Goal: Find specific page/section: Find specific page/section

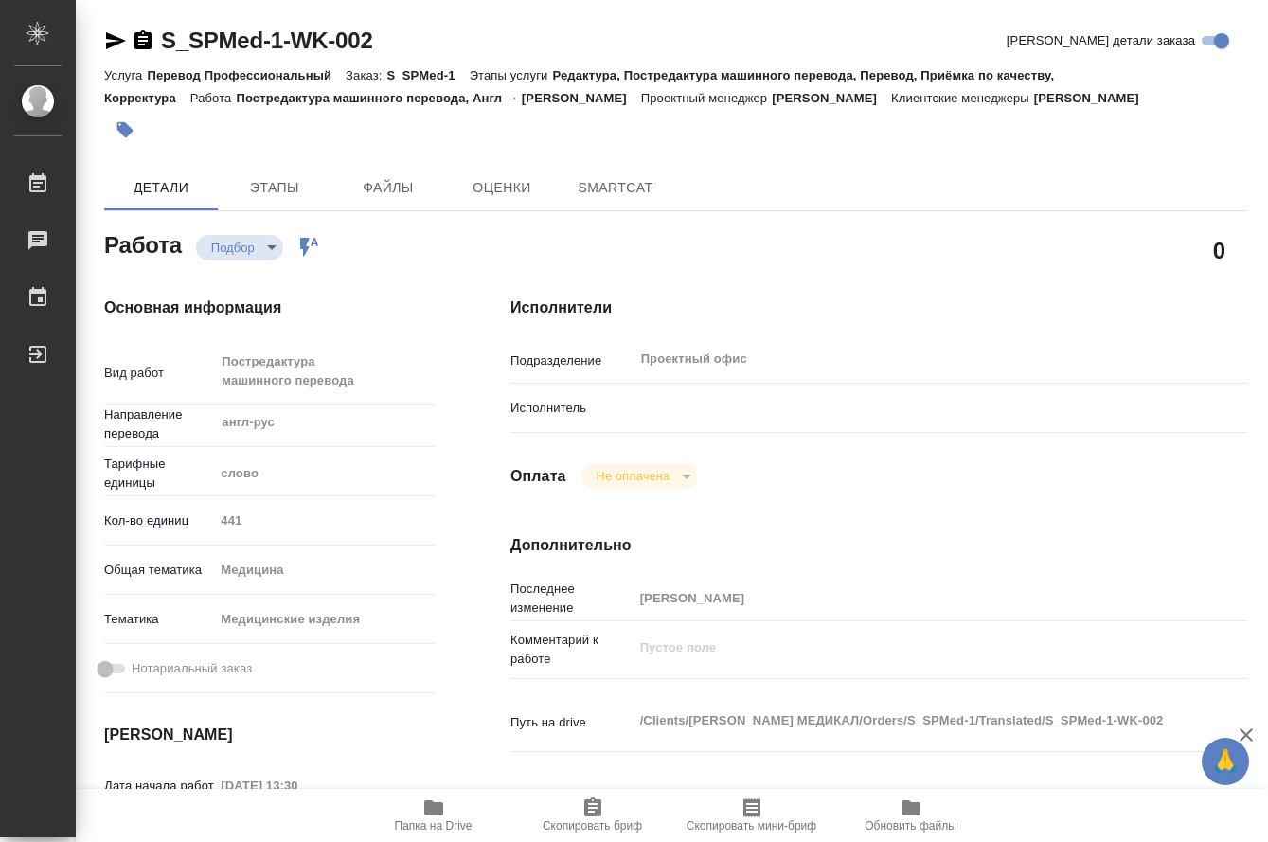
type textarea "x"
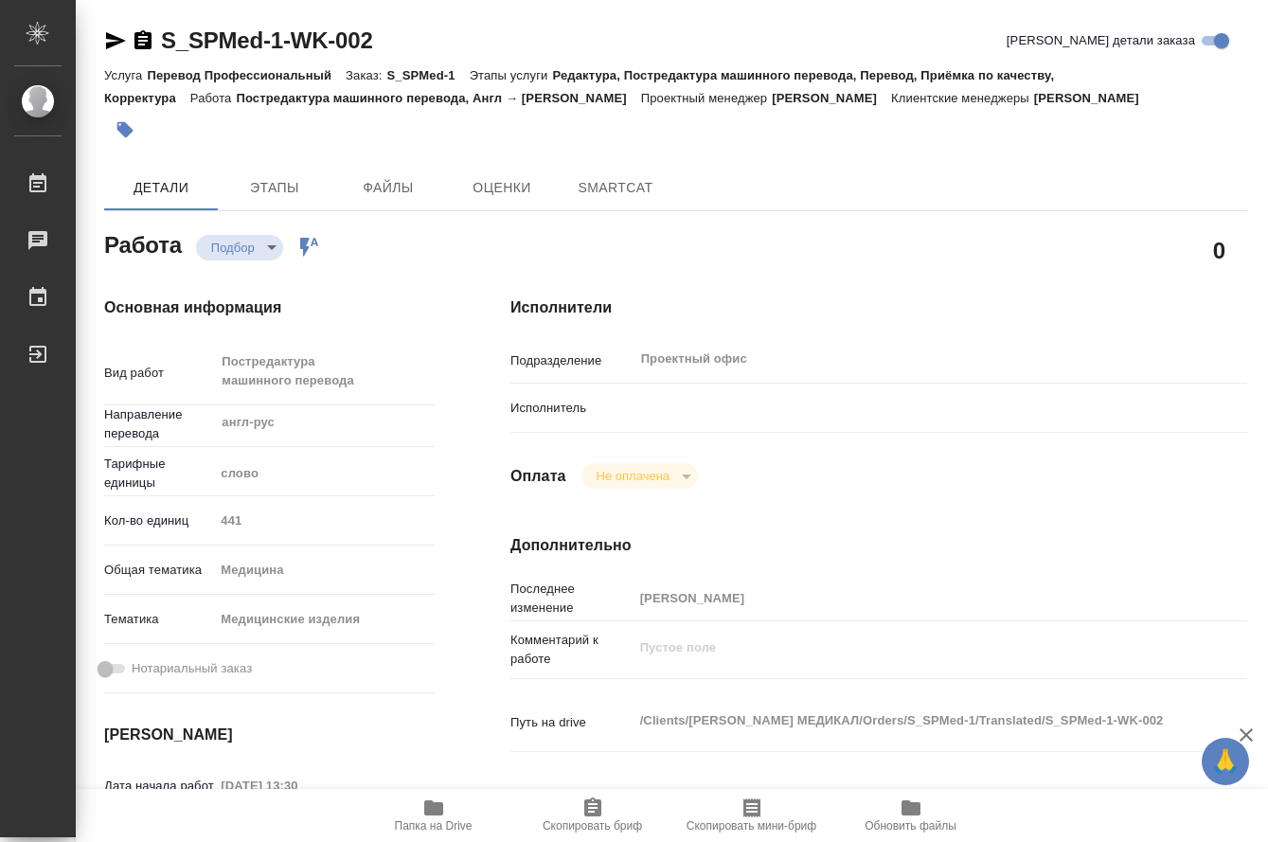
type textarea "x"
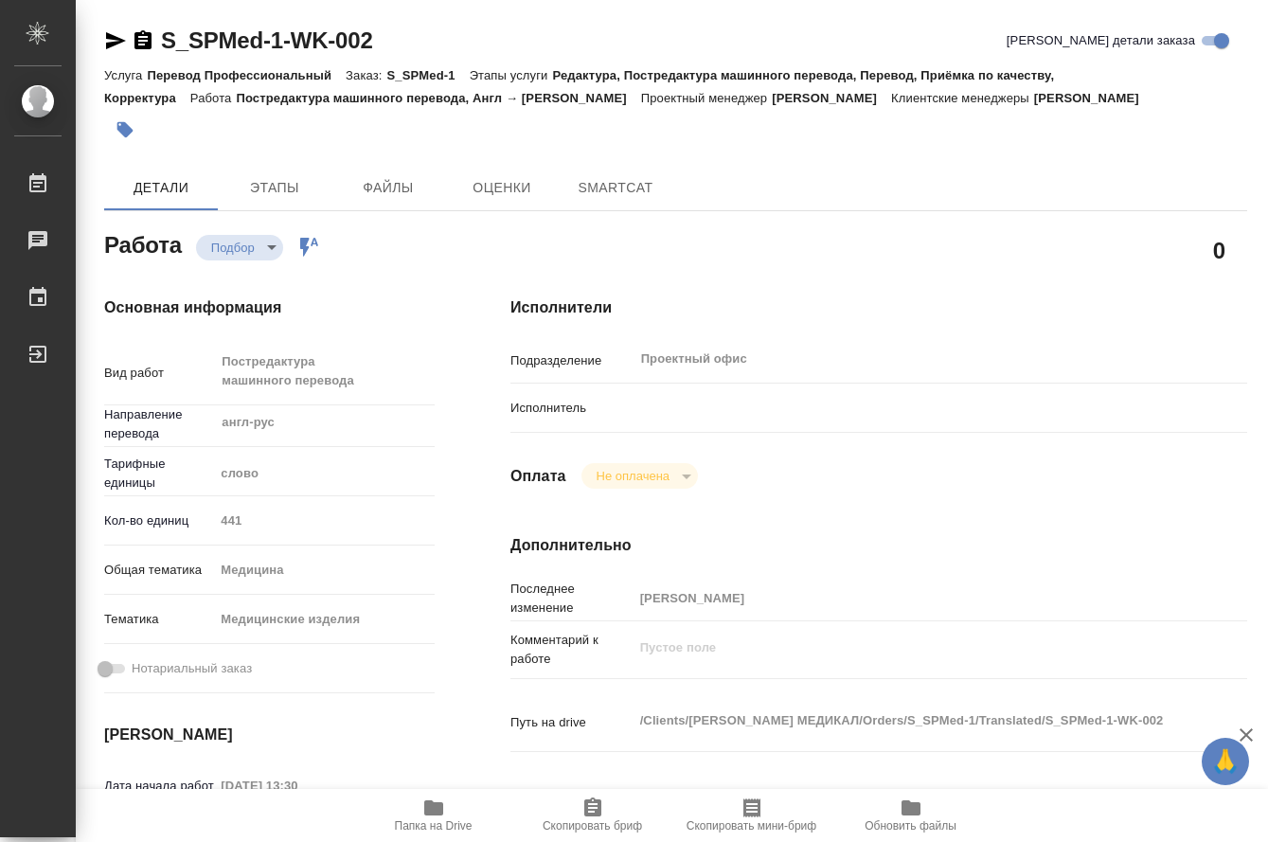
type textarea "x"
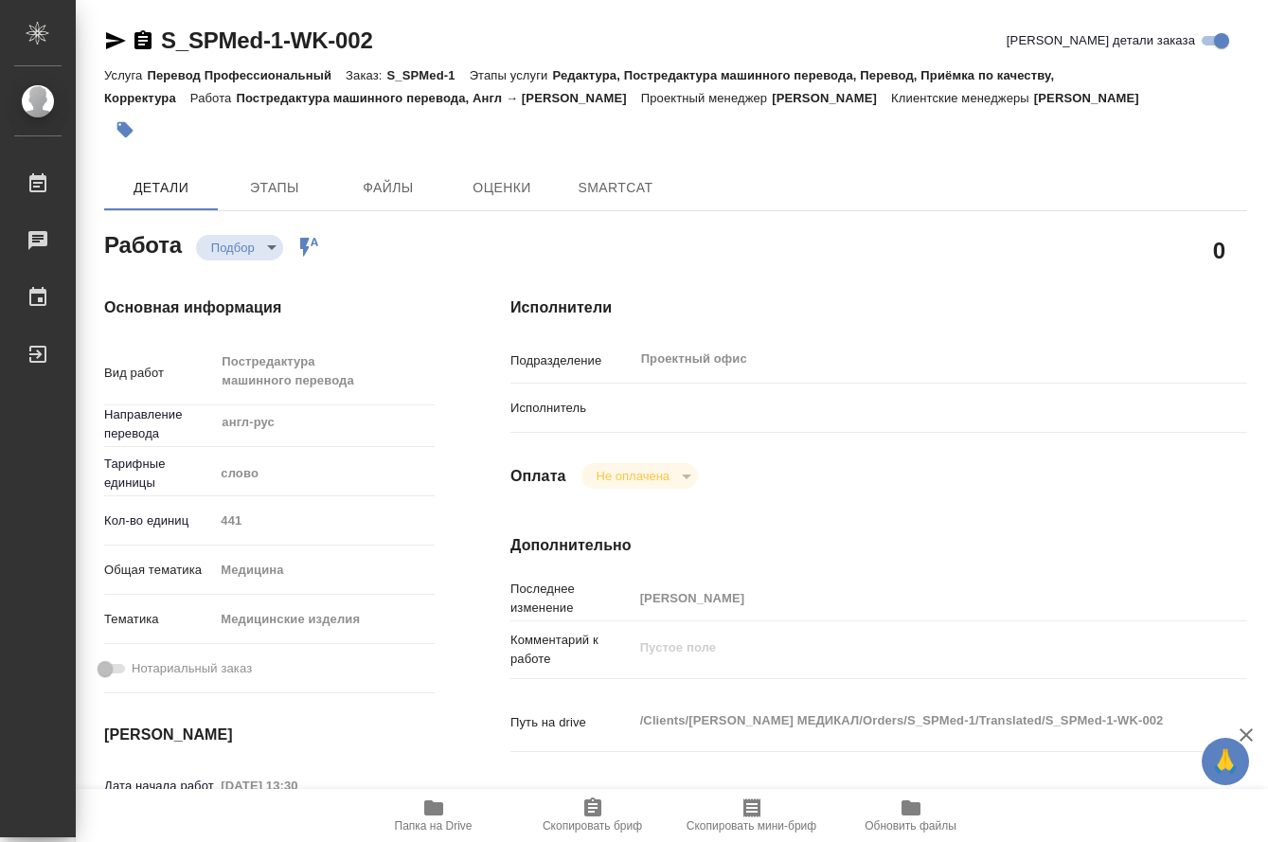
type textarea "x"
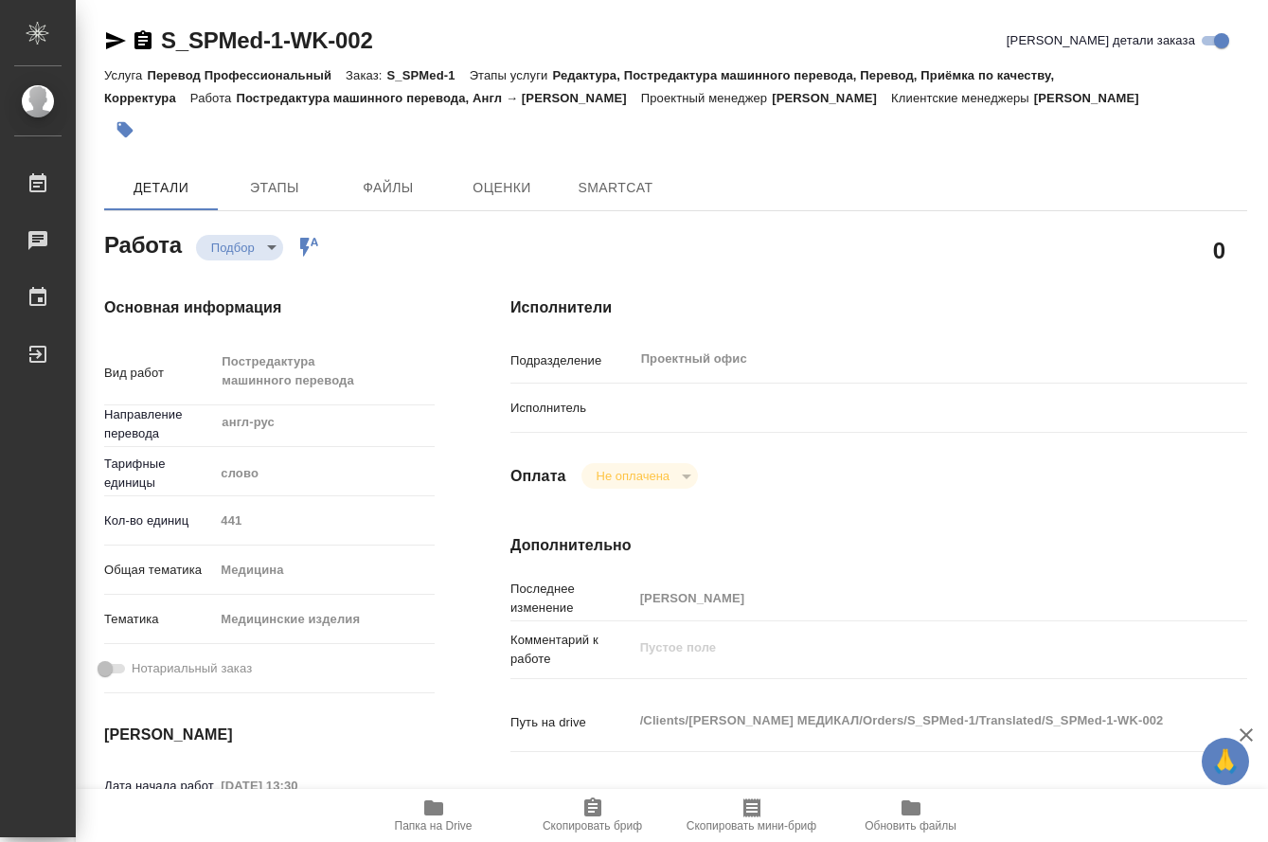
type textarea "x"
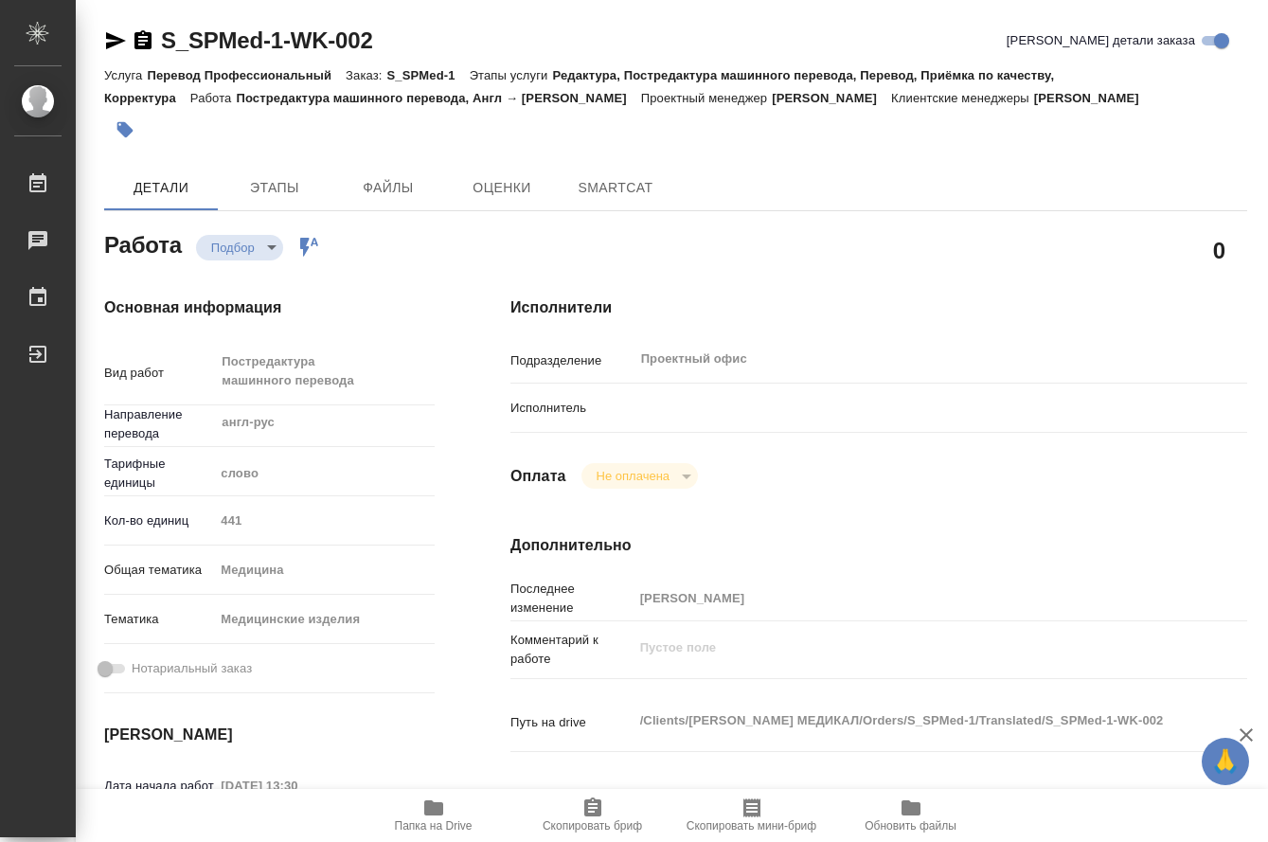
type textarea "x"
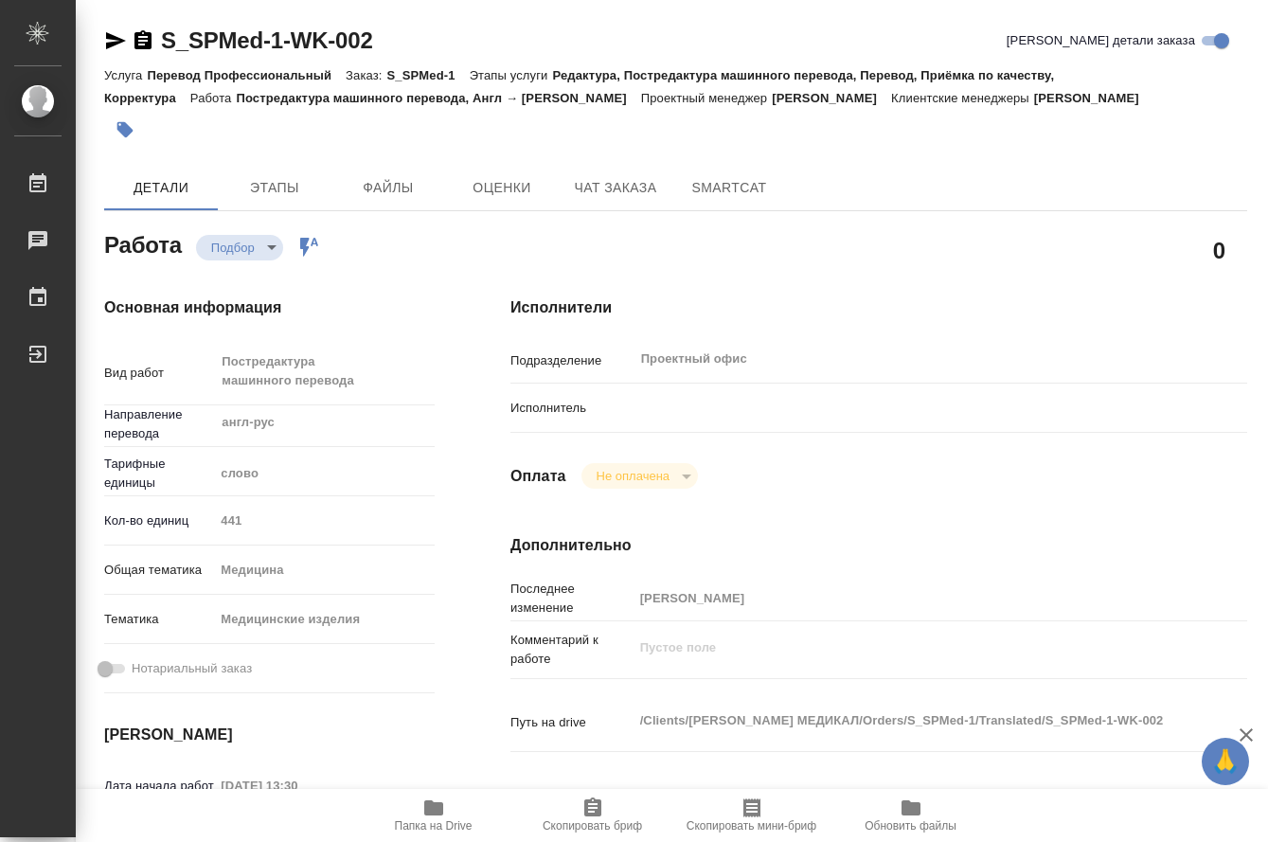
type textarea "x"
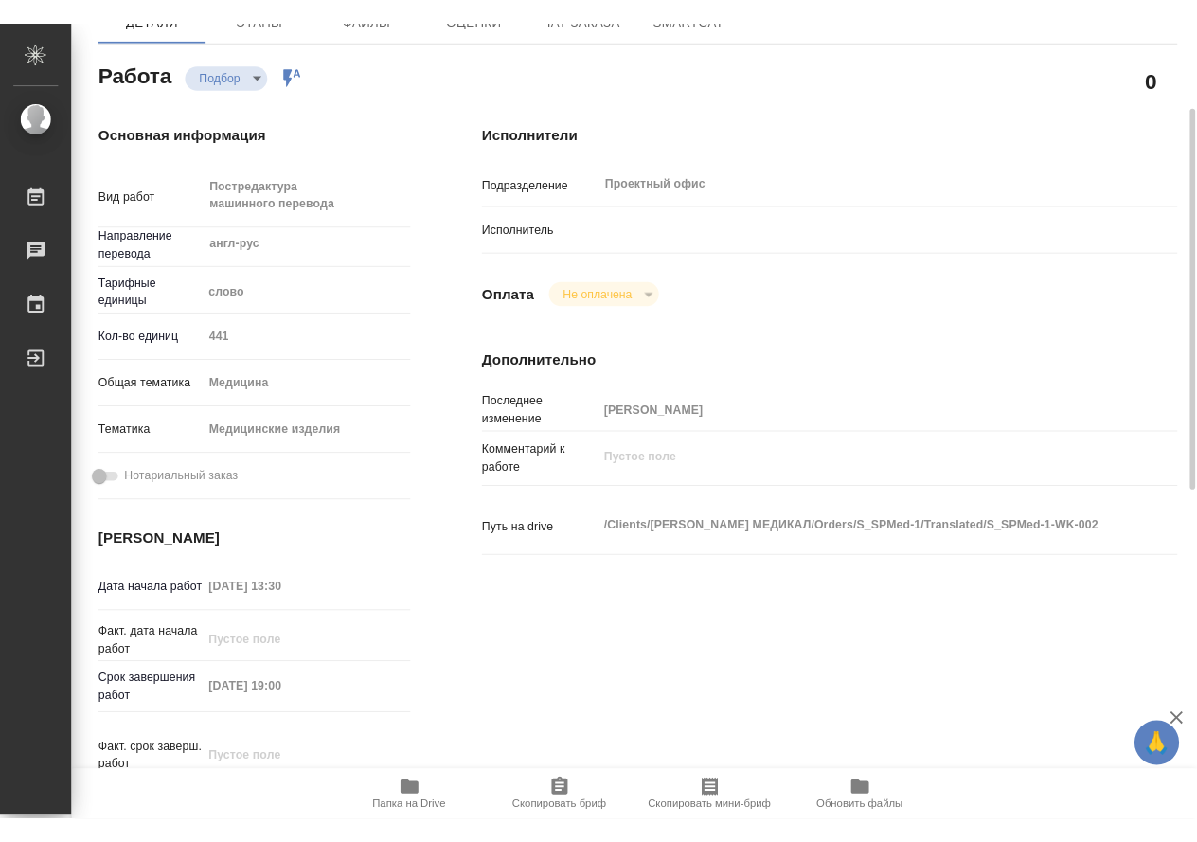
scroll to position [284, 0]
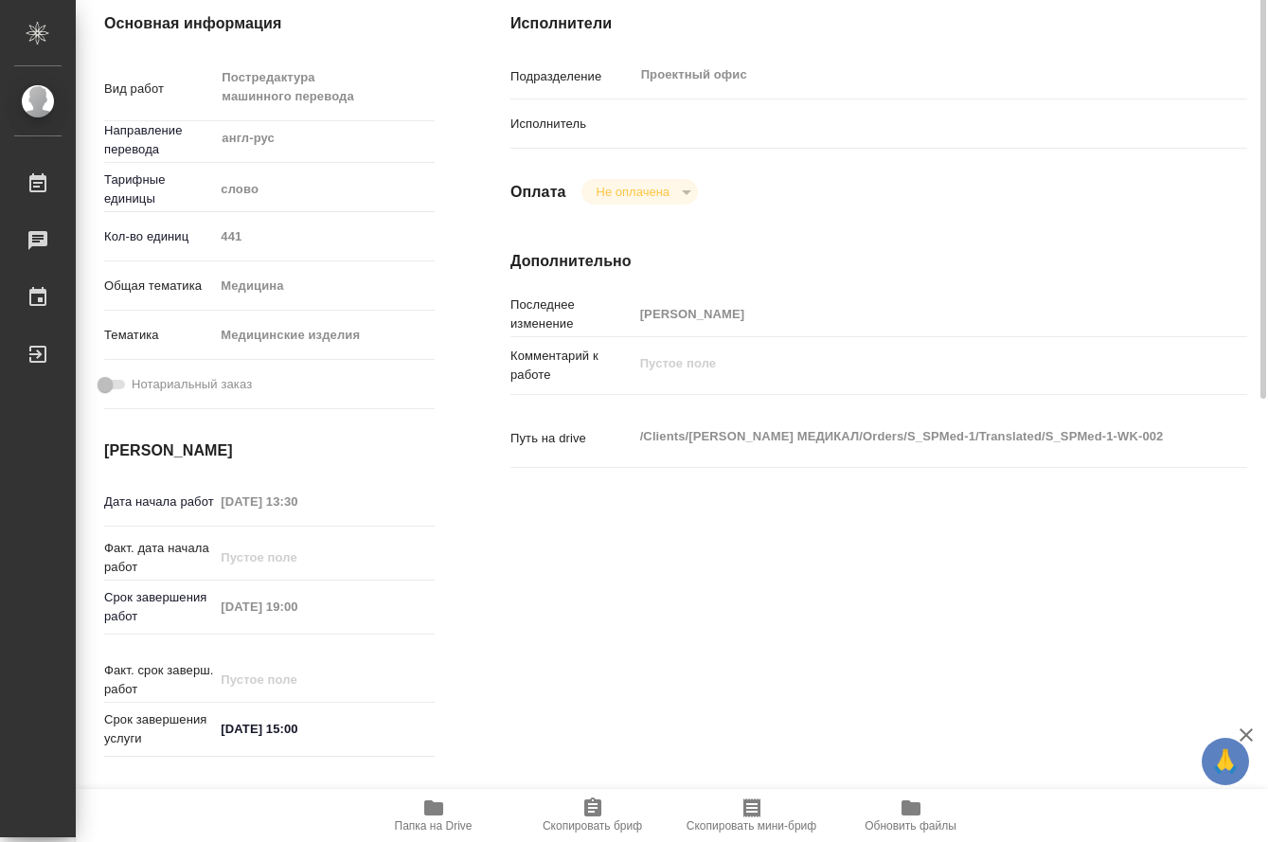
type textarea "x"
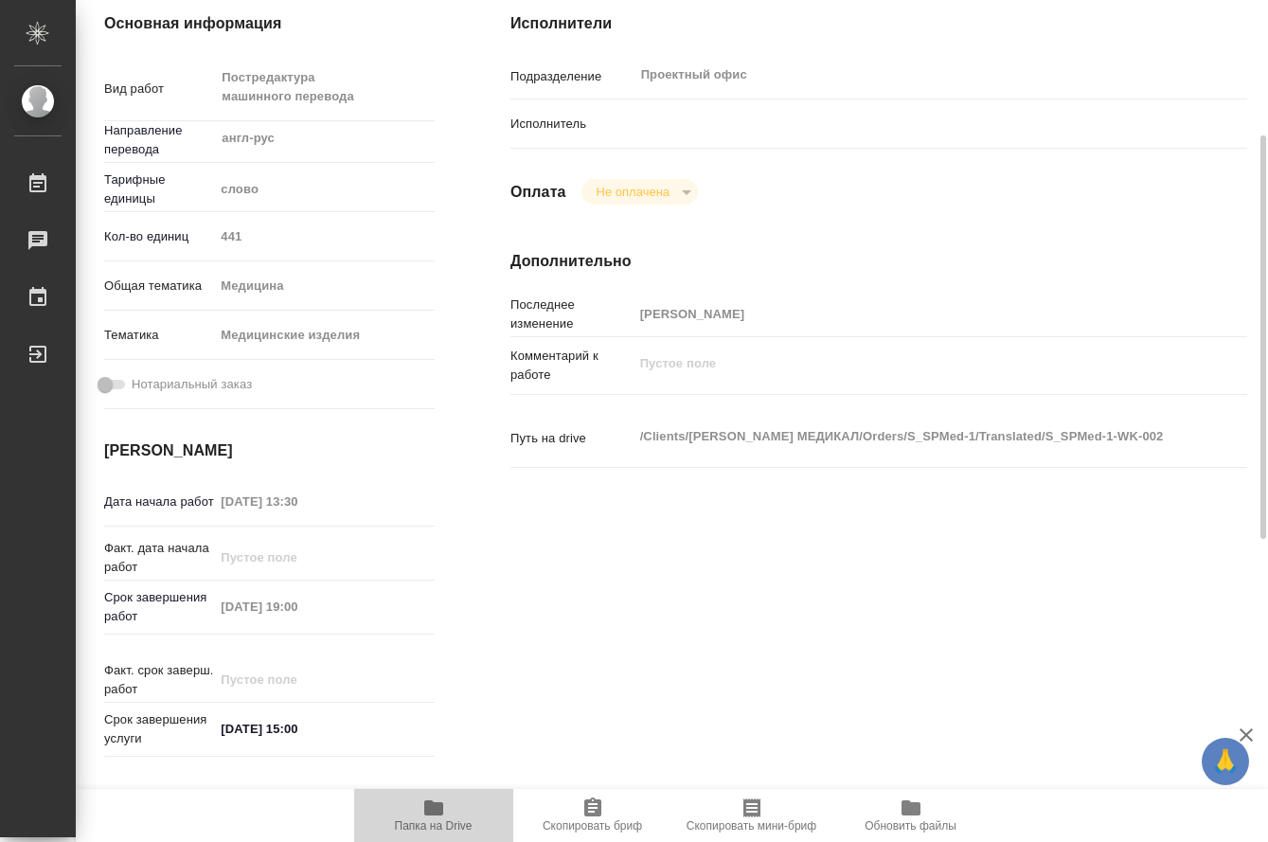
click at [420, 813] on span "Папка на Drive" at bounding box center [434, 815] width 136 height 36
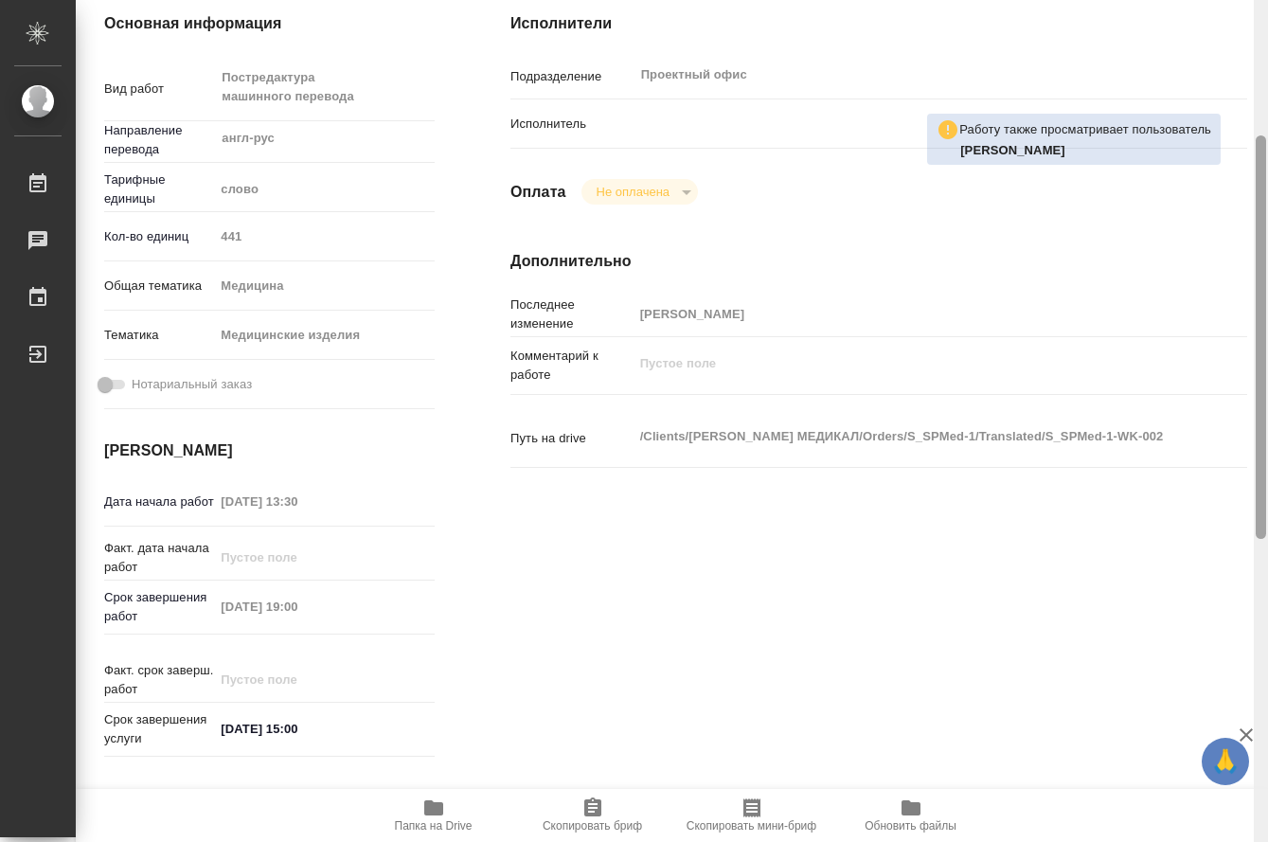
type textarea "x"
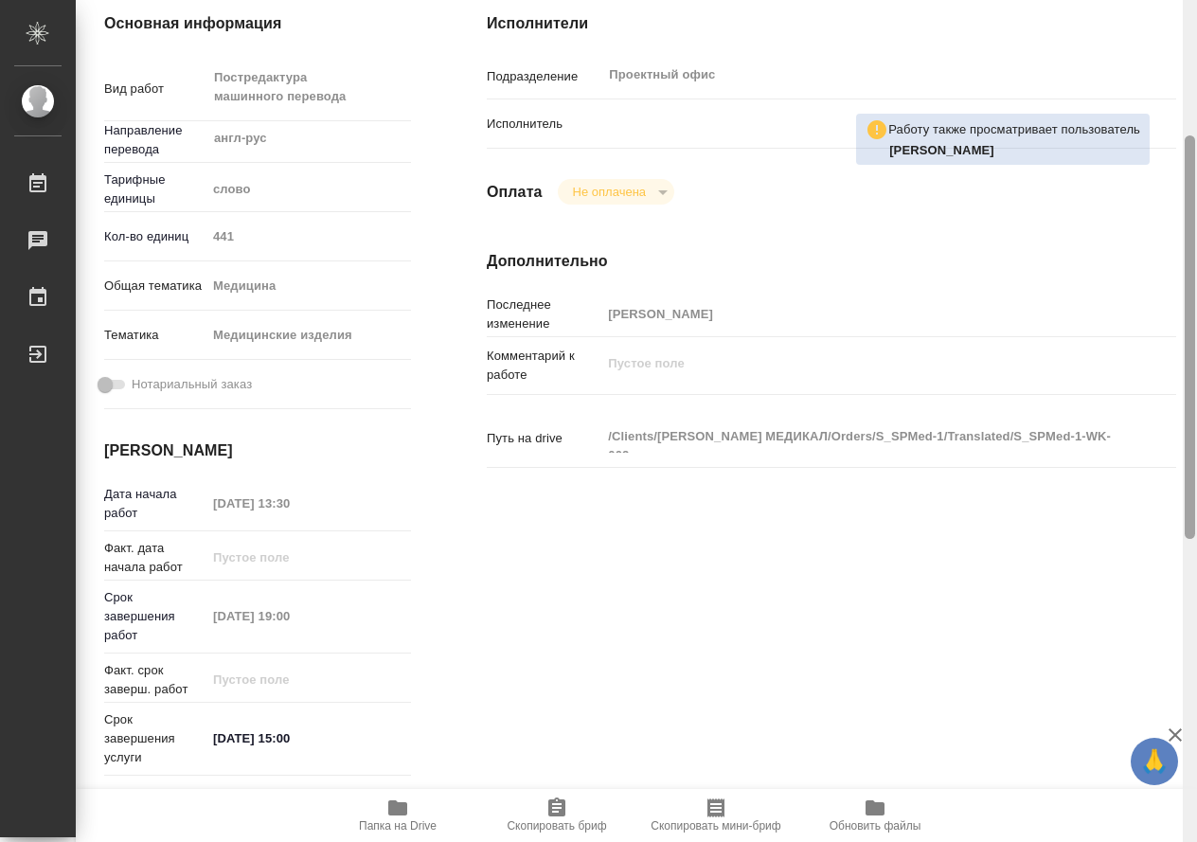
type textarea "x"
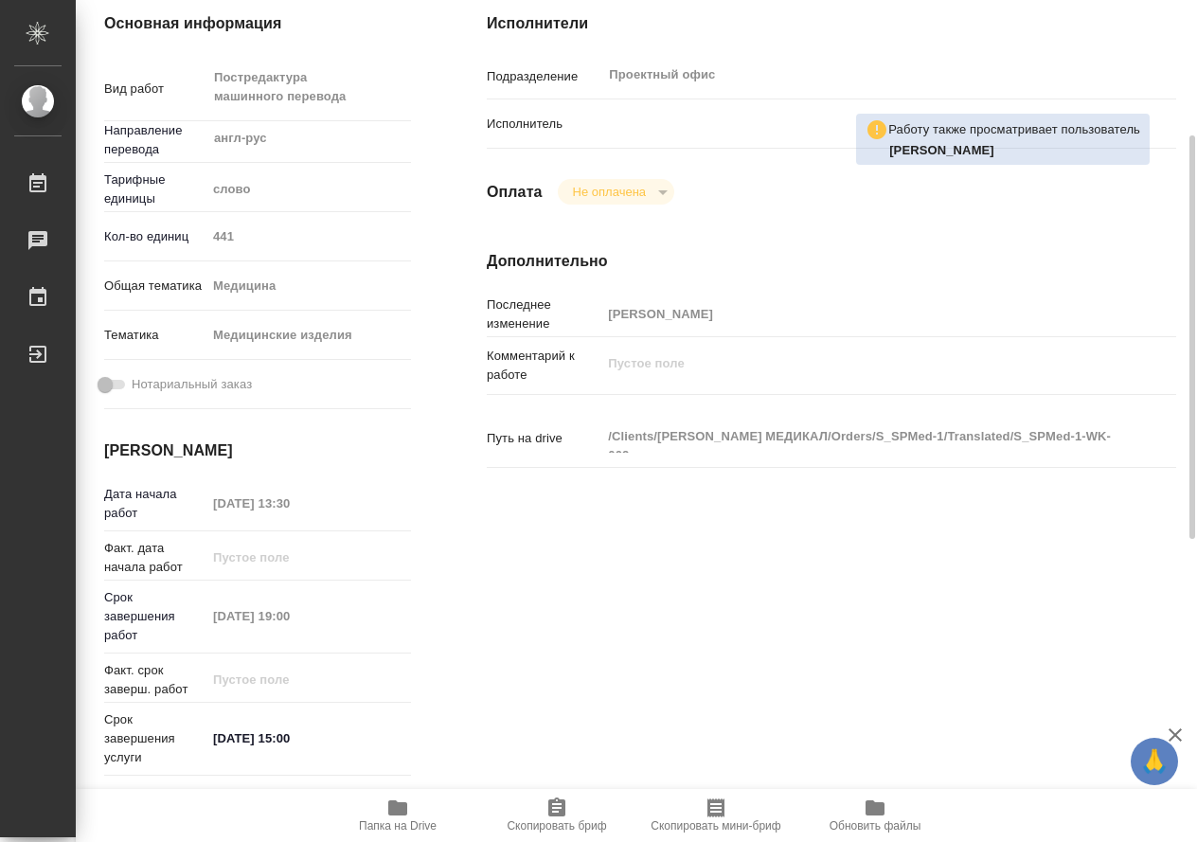
click at [412, 811] on span "Папка на Drive" at bounding box center [398, 815] width 136 height 36
